Goal: Transaction & Acquisition: Purchase product/service

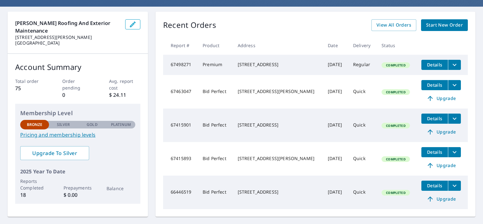
scroll to position [63, 0]
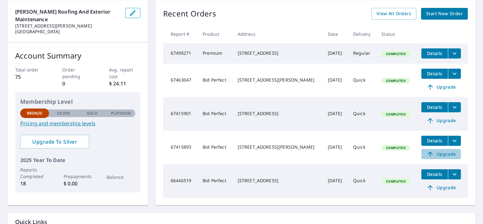
click at [440, 156] on span "Upgrade" at bounding box center [441, 154] width 32 height 8
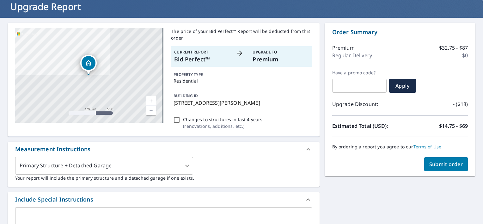
scroll to position [32, 0]
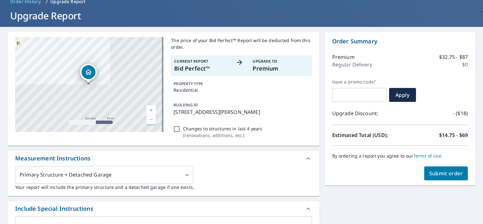
click at [439, 170] on span "Submit order" at bounding box center [446, 173] width 34 height 7
click at [440, 174] on span "Submit order" at bounding box center [446, 173] width 34 height 7
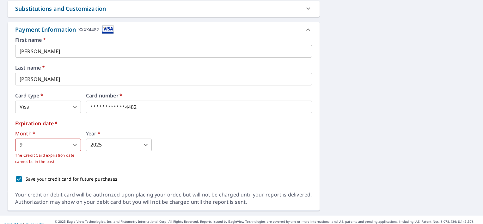
scroll to position [338, 0]
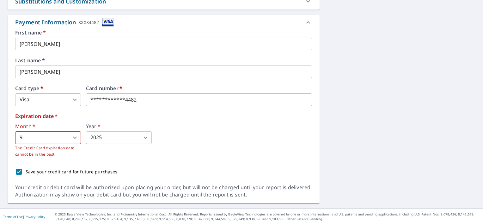
click at [73, 137] on body "JC JC Dashboard Order History Cancel Order JC Order History / Upgrade Report Up…" at bounding box center [241, 112] width 483 height 224
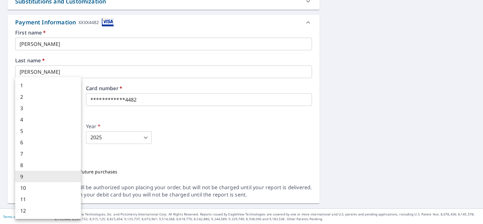
click at [51, 176] on li "9" at bounding box center [48, 176] width 66 height 11
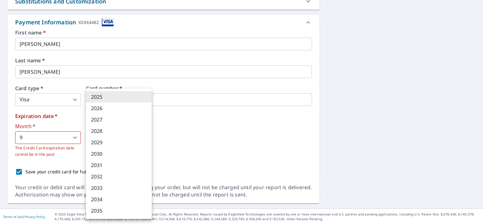
click at [145, 136] on body "JC JC Dashboard Order History Cancel Order JC Order History / Upgrade Report Up…" at bounding box center [241, 112] width 483 height 224
click at [100, 131] on li "2028" at bounding box center [119, 130] width 66 height 11
type input "2028"
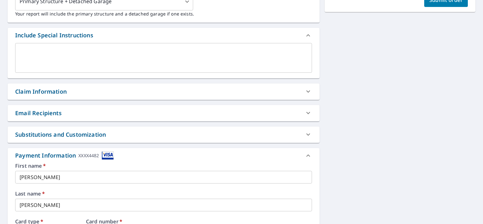
scroll to position [180, 0]
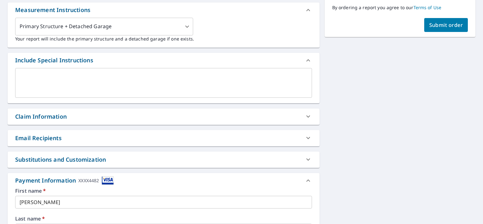
click at [432, 27] on span "Submit order" at bounding box center [446, 24] width 34 height 7
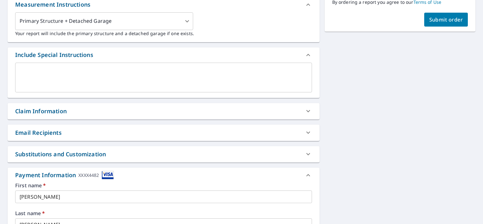
scroll to position [173, 0]
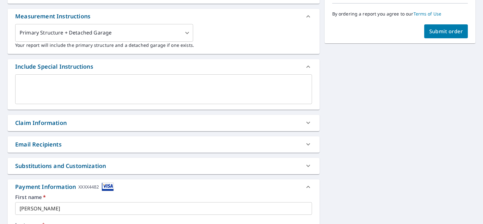
click at [427, 34] on button "Submit order" at bounding box center [446, 31] width 44 height 14
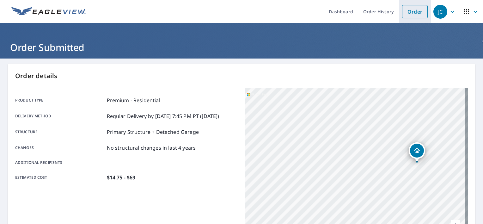
click at [407, 11] on link "Order" at bounding box center [415, 11] width 26 height 13
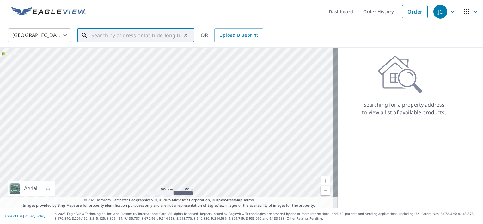
drag, startPoint x: 114, startPoint y: 37, endPoint x: 134, endPoint y: 49, distance: 23.4
click at [114, 37] on input "text" at bounding box center [136, 36] width 90 height 18
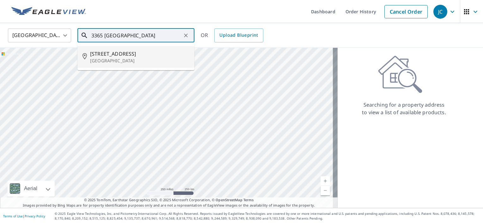
click at [136, 56] on span "[STREET_ADDRESS]" at bounding box center [139, 54] width 99 height 8
type input "[STREET_ADDRESS]"
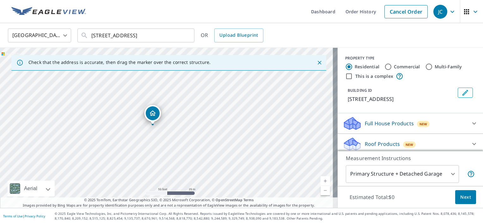
drag, startPoint x: 197, startPoint y: 147, endPoint x: 169, endPoint y: 118, distance: 40.4
click at [169, 118] on div "[STREET_ADDRESS]" at bounding box center [168, 128] width 337 height 160
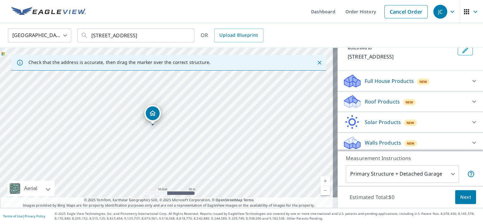
scroll to position [44, 0]
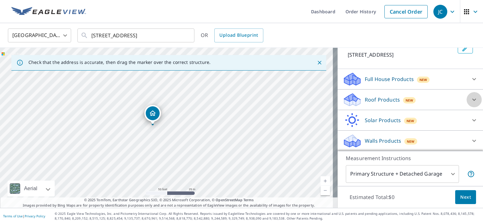
click at [466, 98] on div at bounding box center [473, 99] width 15 height 15
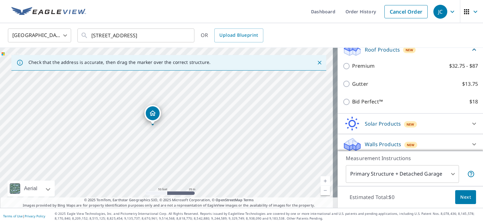
scroll to position [97, 0]
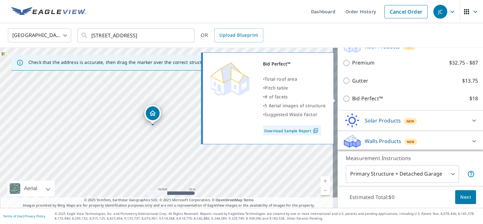
click at [355, 98] on p "Bid Perfect™" at bounding box center [367, 98] width 31 height 8
click at [352, 98] on input "Bid Perfect™ $18" at bounding box center [346, 99] width 9 height 8
checkbox input "true"
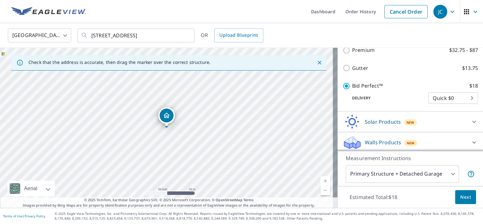
scroll to position [121, 0]
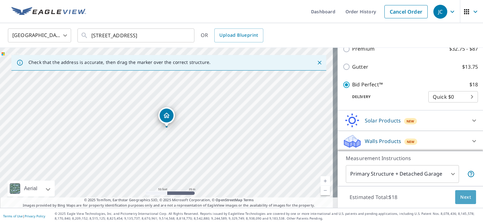
click at [460, 195] on span "Next" at bounding box center [465, 197] width 11 height 8
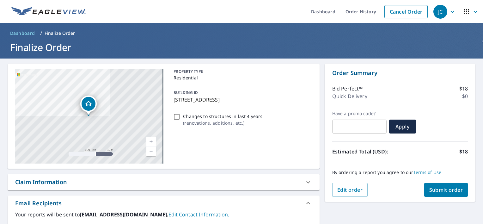
click at [436, 192] on span "Submit order" at bounding box center [446, 189] width 34 height 7
